Goal: Task Accomplishment & Management: Use online tool/utility

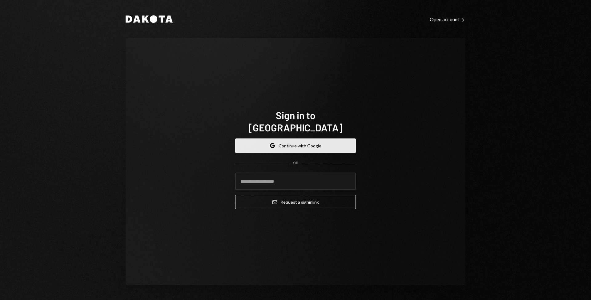
click at [324, 139] on button "Google Continue with Google" at bounding box center [295, 146] width 121 height 14
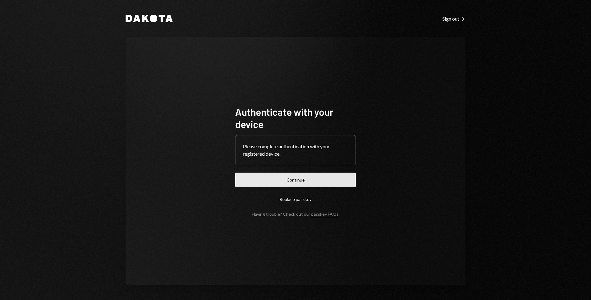
click at [282, 179] on button "Continue" at bounding box center [295, 180] width 121 height 14
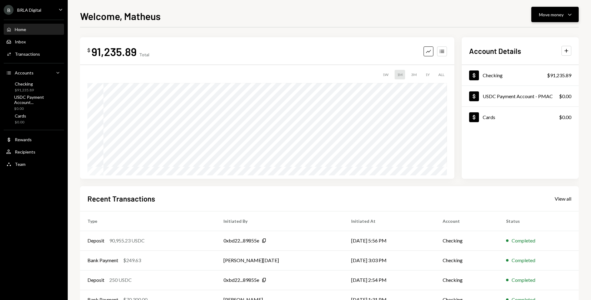
click at [559, 14] on div "Move money" at bounding box center [551, 14] width 25 height 6
click at [531, 33] on div "Send" at bounding box center [550, 33] width 45 height 6
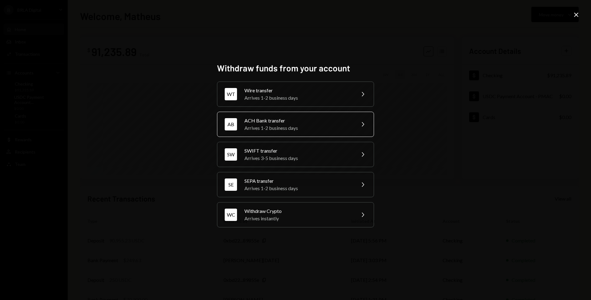
click at [303, 124] on div "Arrives 1-2 business days" at bounding box center [297, 127] width 107 height 7
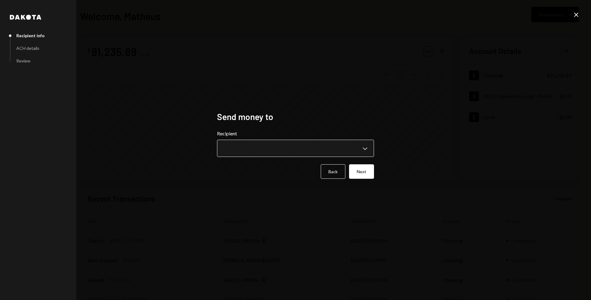
click at [272, 153] on body "**********" at bounding box center [295, 150] width 591 height 300
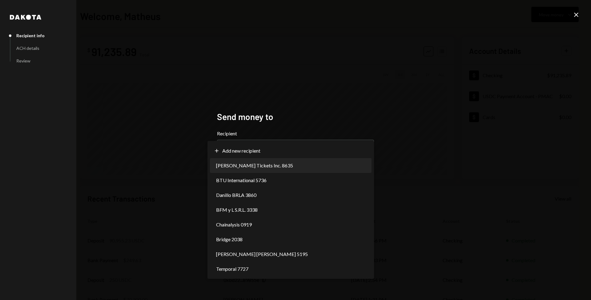
select select "**********"
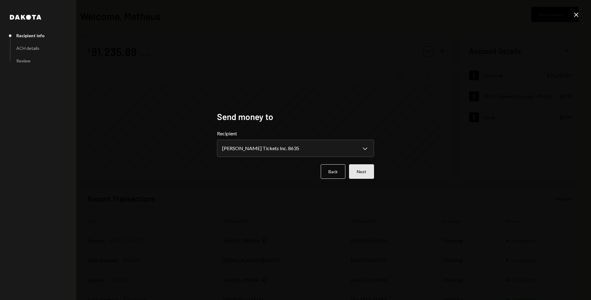
click at [360, 172] on button "Next" at bounding box center [361, 171] width 25 height 14
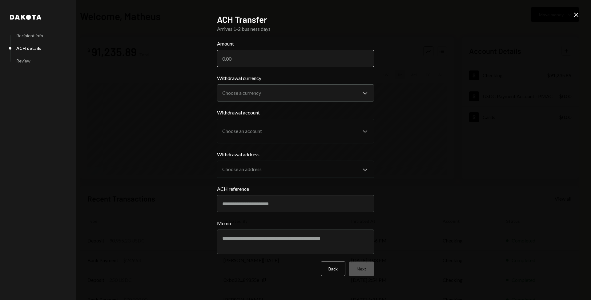
click at [256, 62] on input "Amount" at bounding box center [295, 58] width 157 height 17
type input "90818"
click at [258, 93] on body "B BRLA Digital Caret Down Home Home Inbox Inbox Activities Transactions Account…" at bounding box center [295, 150] width 591 height 300
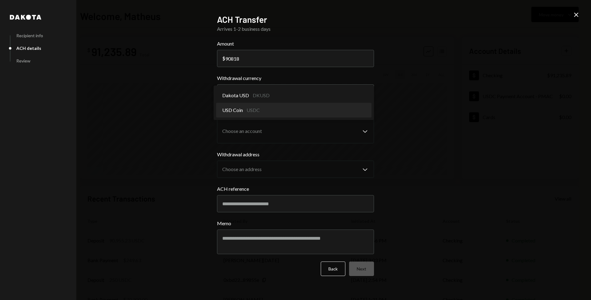
select select "****"
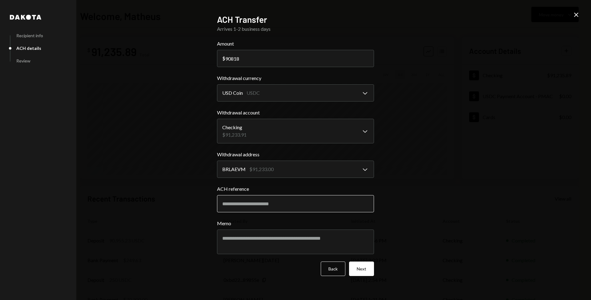
click at [263, 207] on input "ACH reference" at bounding box center [295, 203] width 157 height 17
click at [366, 267] on button "Next" at bounding box center [361, 269] width 25 height 14
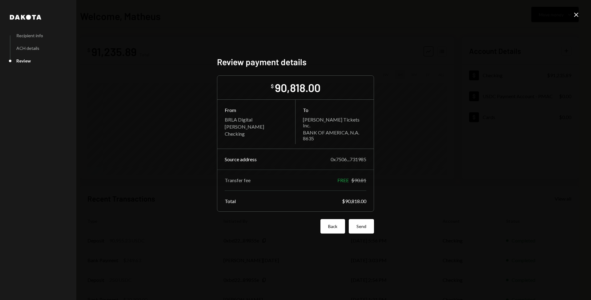
click at [330, 224] on button "Back" at bounding box center [332, 226] width 25 height 14
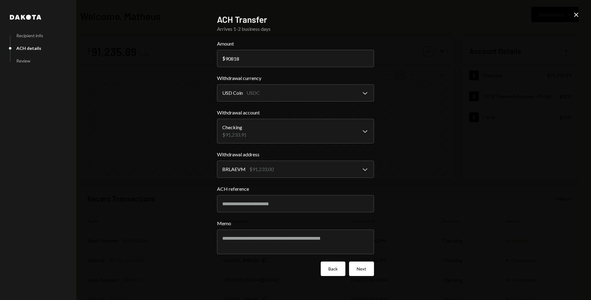
click at [335, 266] on button "Back" at bounding box center [333, 269] width 25 height 14
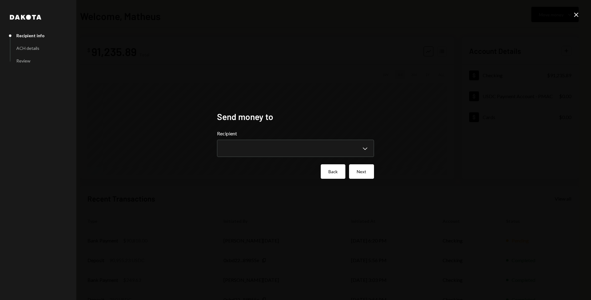
click at [333, 170] on button "Back" at bounding box center [333, 171] width 25 height 14
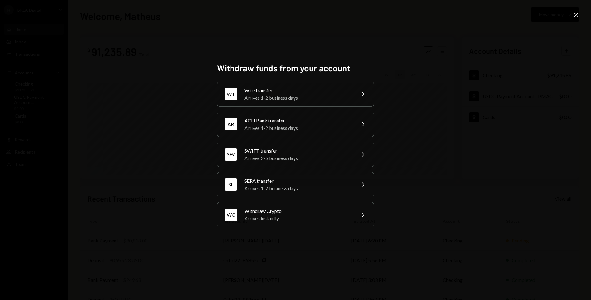
click at [195, 56] on div "Withdraw funds from your account WT Wire transfer Arrives 1-2 business days Che…" at bounding box center [295, 150] width 591 height 300
click at [170, 279] on div "Withdraw funds from your account WT Wire transfer Arrives 1-2 business days Che…" at bounding box center [295, 150] width 591 height 300
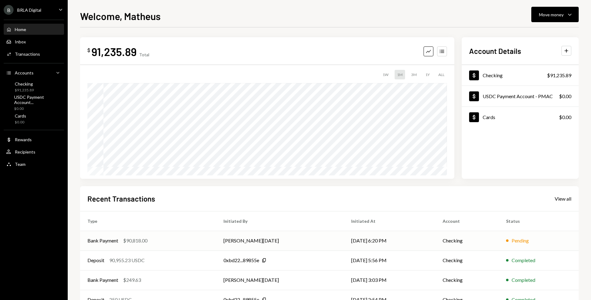
drag, startPoint x: 109, startPoint y: 259, endPoint x: 269, endPoint y: 241, distance: 161.7
click at [281, 243] on td "[PERSON_NAME][DATE]" at bounding box center [280, 241] width 128 height 20
click at [269, 240] on td "[PERSON_NAME][DATE]" at bounding box center [280, 241] width 128 height 20
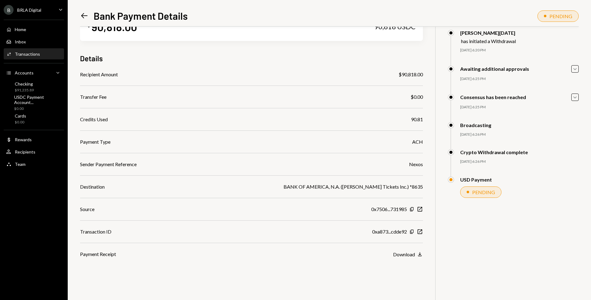
scroll to position [27, 0]
click at [400, 256] on div "Download" at bounding box center [404, 255] width 22 height 6
click at [318, 93] on div "Transfer Fee $0.00" at bounding box center [251, 96] width 343 height 7
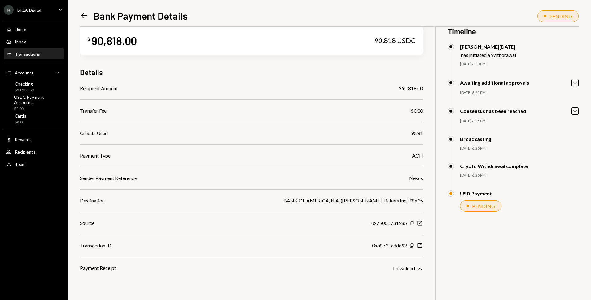
scroll to position [14, 0]
drag, startPoint x: 34, startPoint y: 54, endPoint x: 30, endPoint y: 54, distance: 3.4
click at [34, 54] on div "Transactions" at bounding box center [27, 53] width 25 height 5
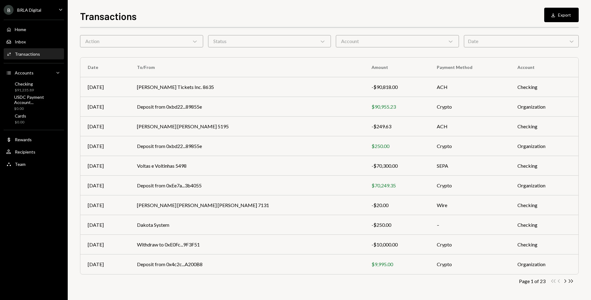
scroll to position [21, 0]
click at [199, 130] on td "Rafael Nissim Katalan 5195" at bounding box center [247, 127] width 235 height 20
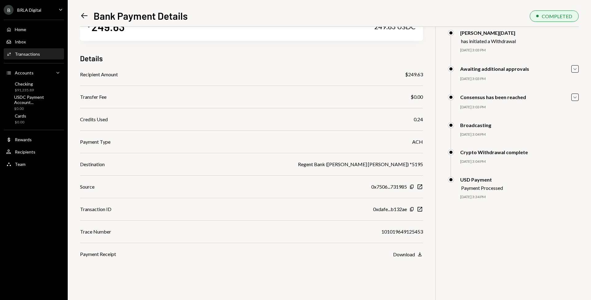
scroll to position [27, 0]
click at [413, 256] on div "Download" at bounding box center [404, 255] width 22 height 6
click at [29, 52] on div "Transactions" at bounding box center [27, 53] width 25 height 5
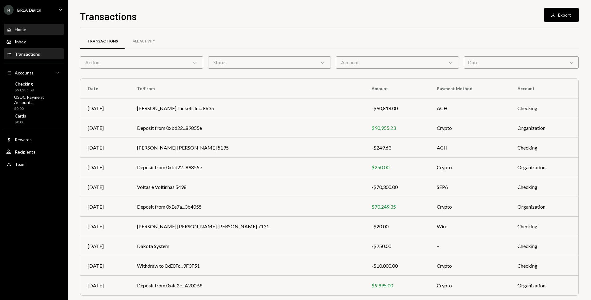
click at [18, 30] on div "Home" at bounding box center [20, 29] width 11 height 5
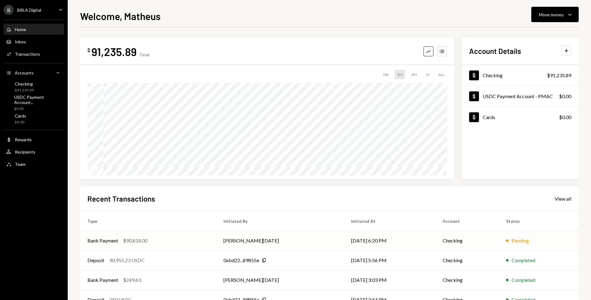
click at [157, 239] on div "Bank Payment $90,818.00" at bounding box center [147, 240] width 121 height 7
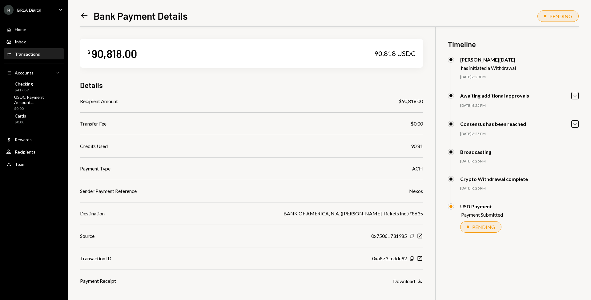
scroll to position [27, 0]
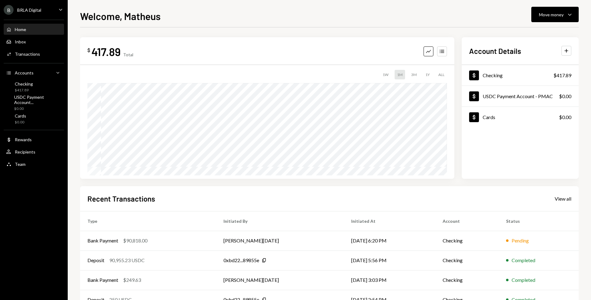
click at [168, 209] on div "Recent Transactions View all Type Initiated By Initiated At Account Status Bank…" at bounding box center [329, 257] width 499 height 143
click at [278, 239] on td "[PERSON_NAME][DATE]" at bounding box center [280, 241] width 128 height 20
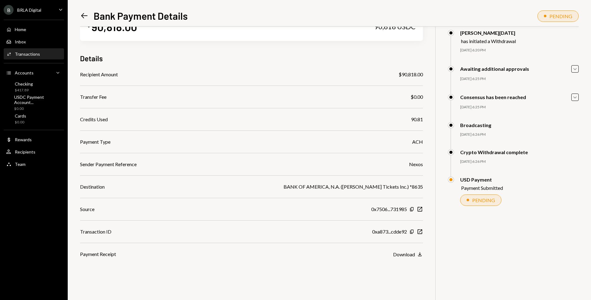
scroll to position [27, 0]
